Goal: Navigation & Orientation: Understand site structure

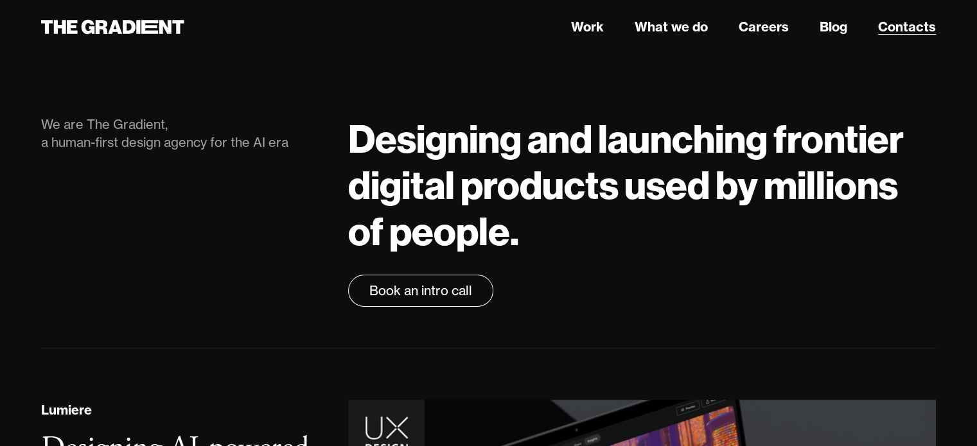
click at [880, 35] on link "Contacts" at bounding box center [907, 26] width 58 height 19
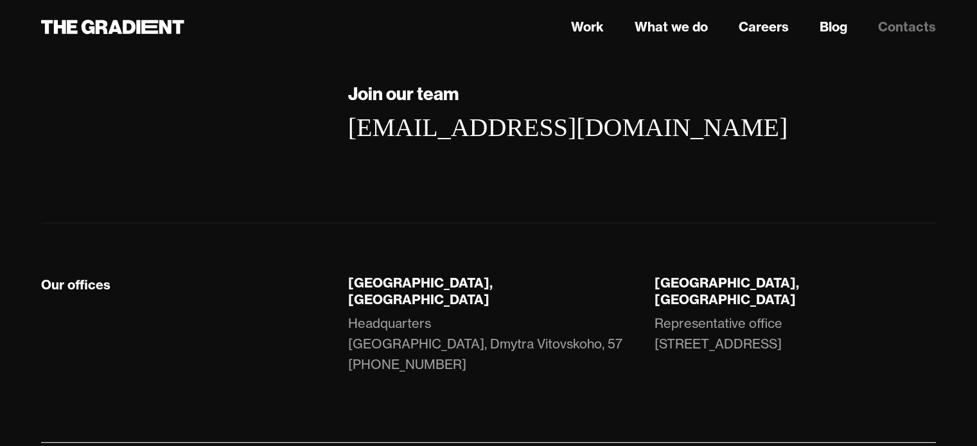
scroll to position [329, 0]
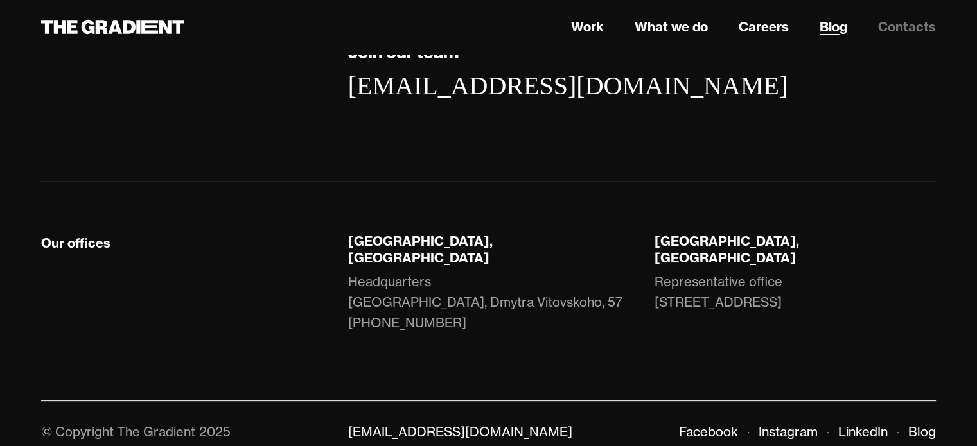
click at [825, 27] on link "Blog" at bounding box center [833, 26] width 28 height 19
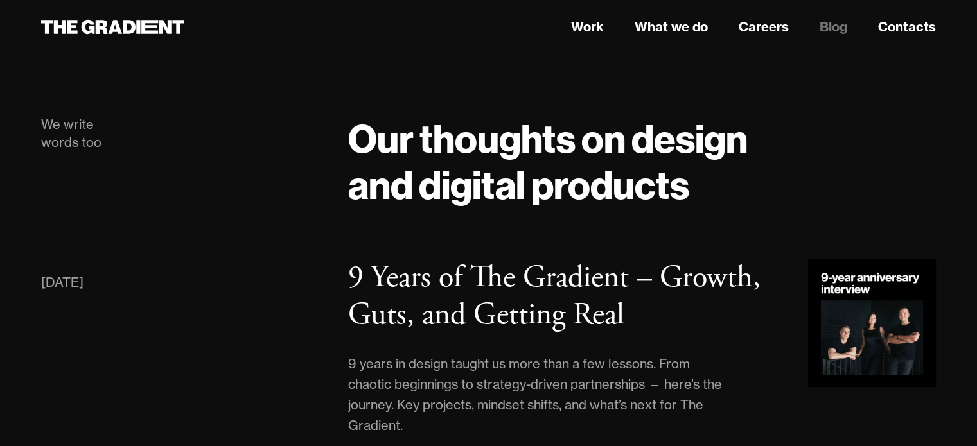
click at [592, 27] on link "Work" at bounding box center [587, 26] width 33 height 19
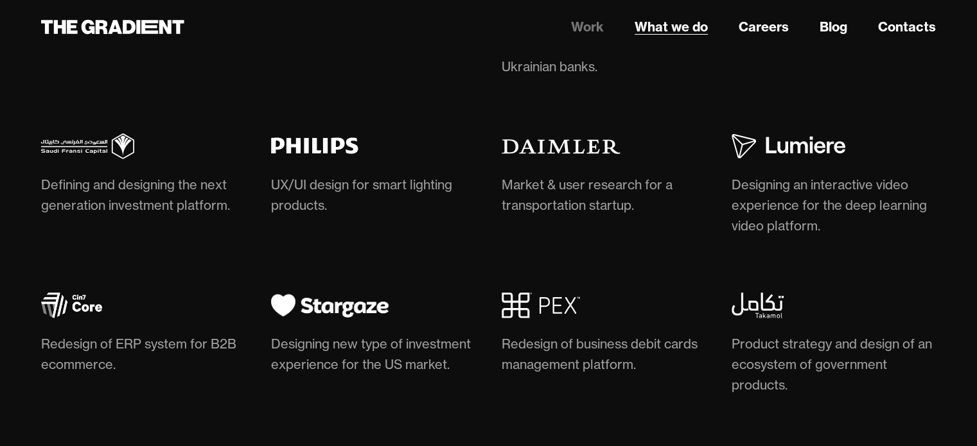
scroll to position [3683, 0]
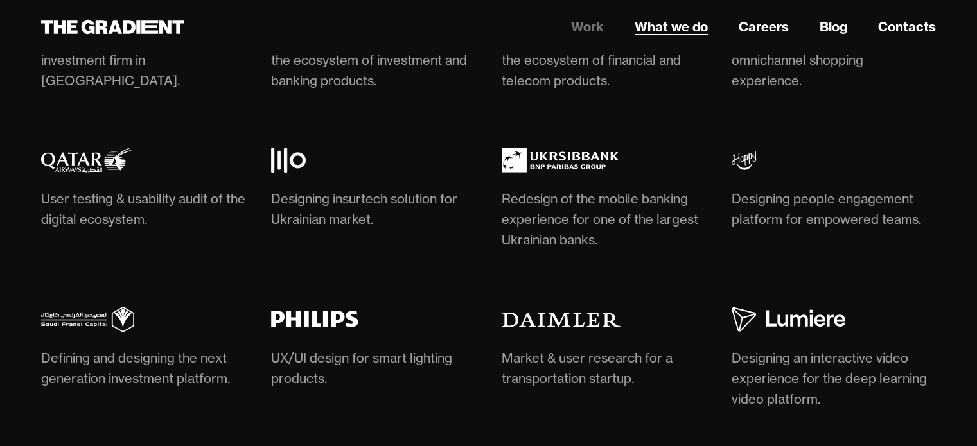
click at [681, 24] on link "What we do" at bounding box center [670, 26] width 73 height 19
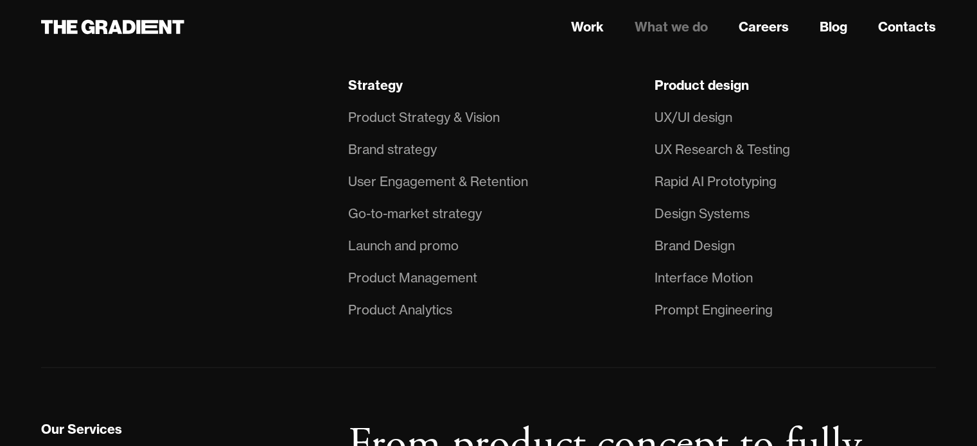
scroll to position [1027, 0]
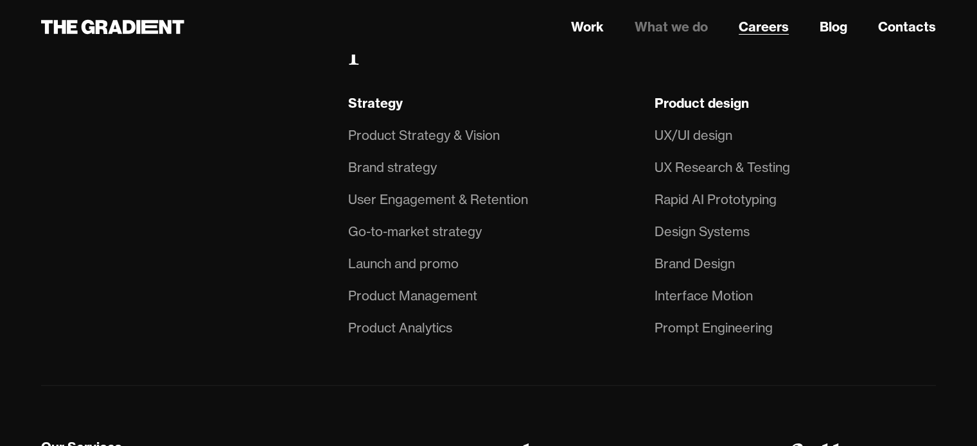
click at [776, 32] on link "Careers" at bounding box center [763, 26] width 50 height 19
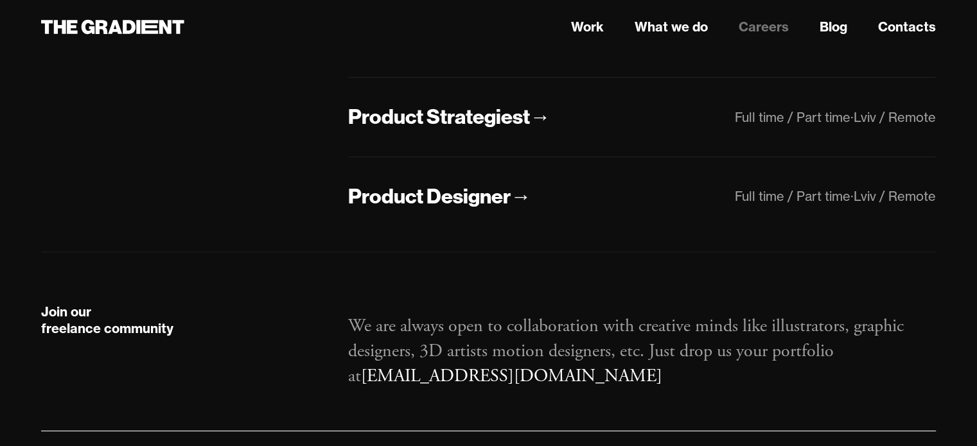
scroll to position [432, 0]
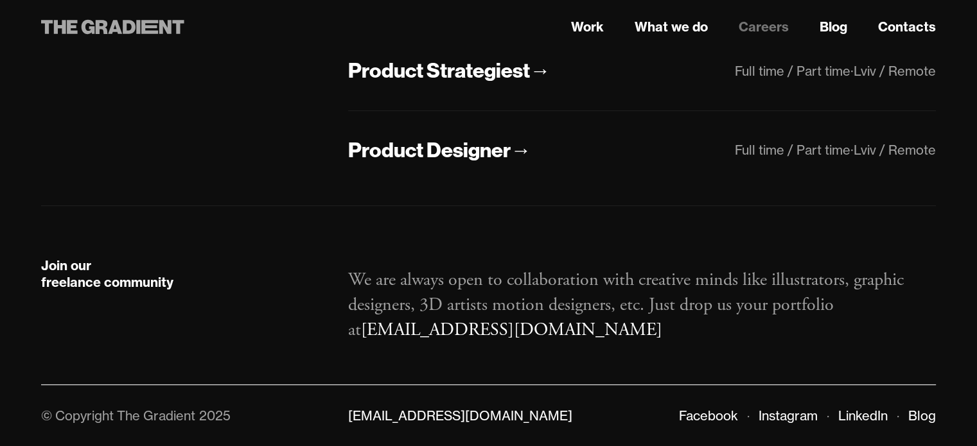
click at [87, 27] on icon at bounding box center [112, 26] width 143 height 23
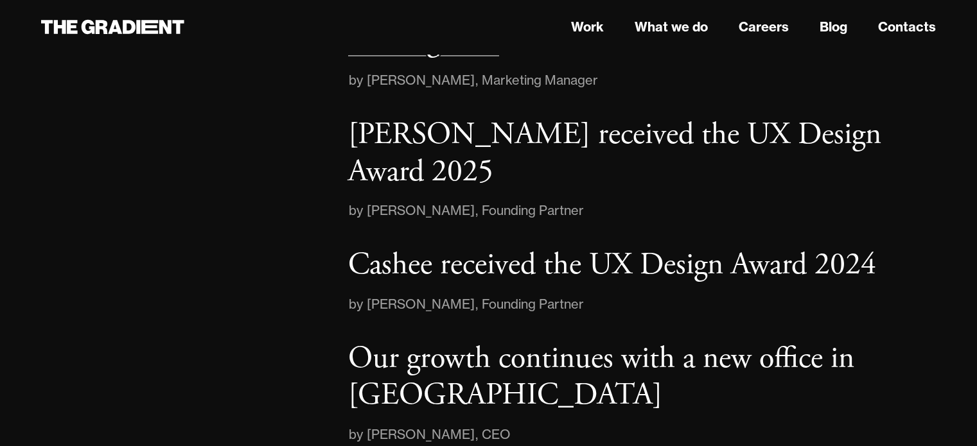
scroll to position [2009, 0]
